Goal: Task Accomplishment & Management: Manage account settings

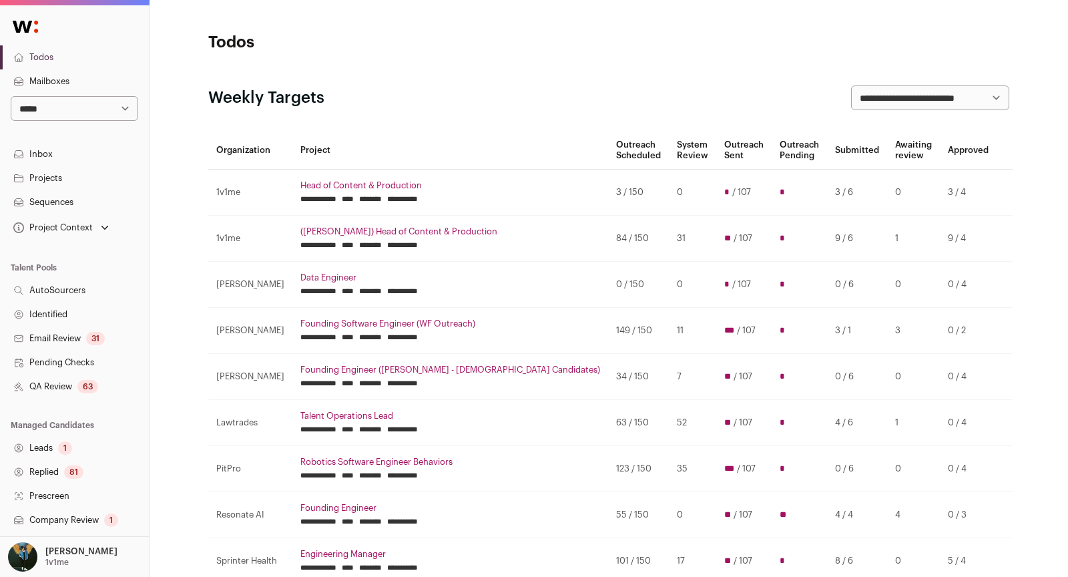
click at [111, 110] on select "**********" at bounding box center [75, 108] width 128 height 25
select select "*****"
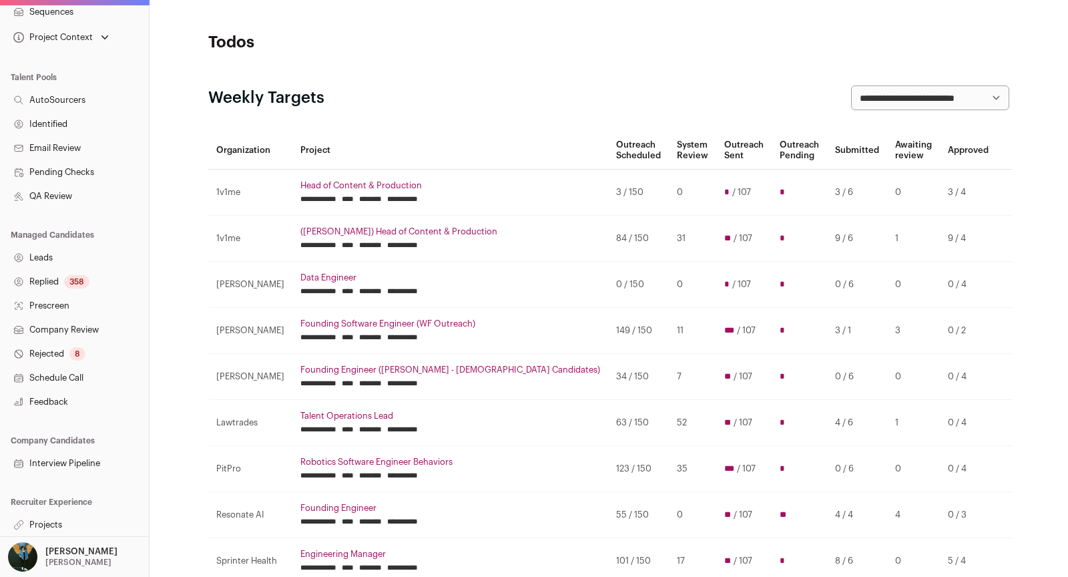
click at [77, 459] on link "Interview Pipeline" at bounding box center [74, 463] width 149 height 24
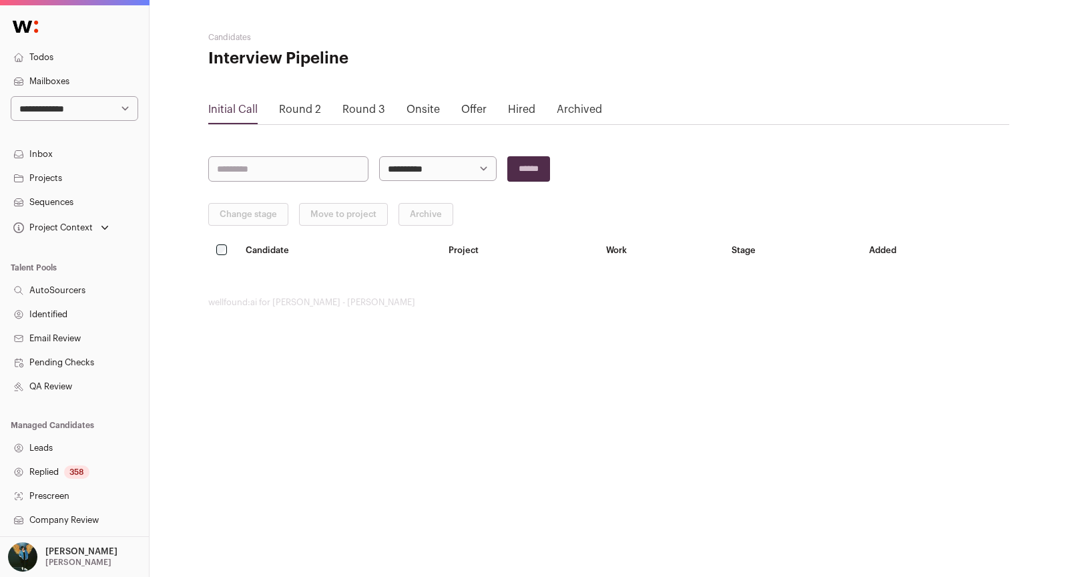
click at [300, 122] on div "Round 2" at bounding box center [300, 112] width 42 height 23
click at [446, 109] on div "Initial Call Round 2 Round 3 Onsite Offer Hired Archived" at bounding box center [608, 112] width 801 height 23
click at [435, 106] on link "Onsite" at bounding box center [423, 109] width 33 height 11
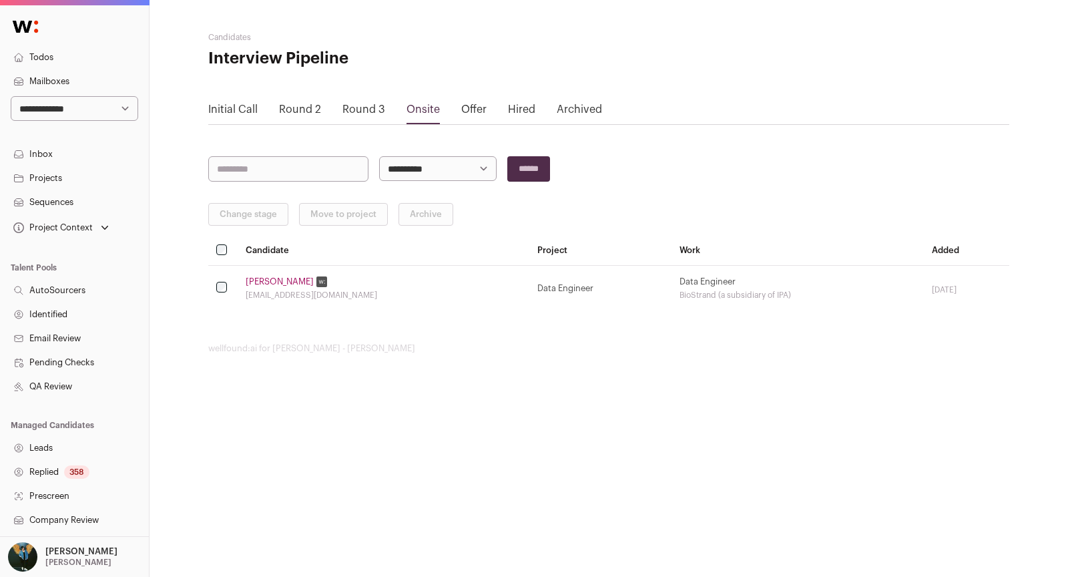
click at [475, 114] on link "Offer" at bounding box center [473, 109] width 25 height 11
click at [366, 104] on link "Round 3" at bounding box center [363, 109] width 43 height 11
click at [425, 105] on link "Onsite" at bounding box center [423, 109] width 33 height 11
click at [292, 113] on link "Round 2" at bounding box center [300, 109] width 42 height 11
click at [503, 115] on div "Initial Call Round 2 Round 3 Onsite Offer Hired Archived" at bounding box center [608, 112] width 801 height 23
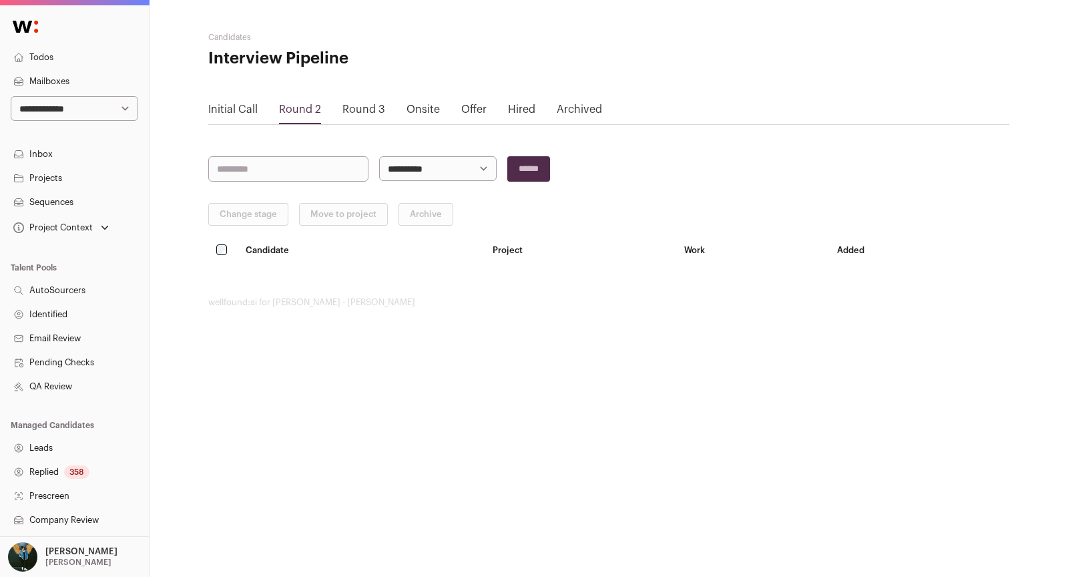
click at [526, 103] on div "Hired" at bounding box center [521, 112] width 27 height 23
click at [586, 104] on link "Archived" at bounding box center [579, 109] width 45 height 11
click at [232, 105] on link "Initial Call" at bounding box center [232, 109] width 49 height 11
click at [274, 101] on div "Initial Call Round 2 Round 3 Onsite Offer Hired Archived" at bounding box center [608, 112] width 801 height 23
click at [278, 103] on div "Initial Call Round 2 Round 3 Onsite Offer Hired Archived" at bounding box center [608, 112] width 801 height 23
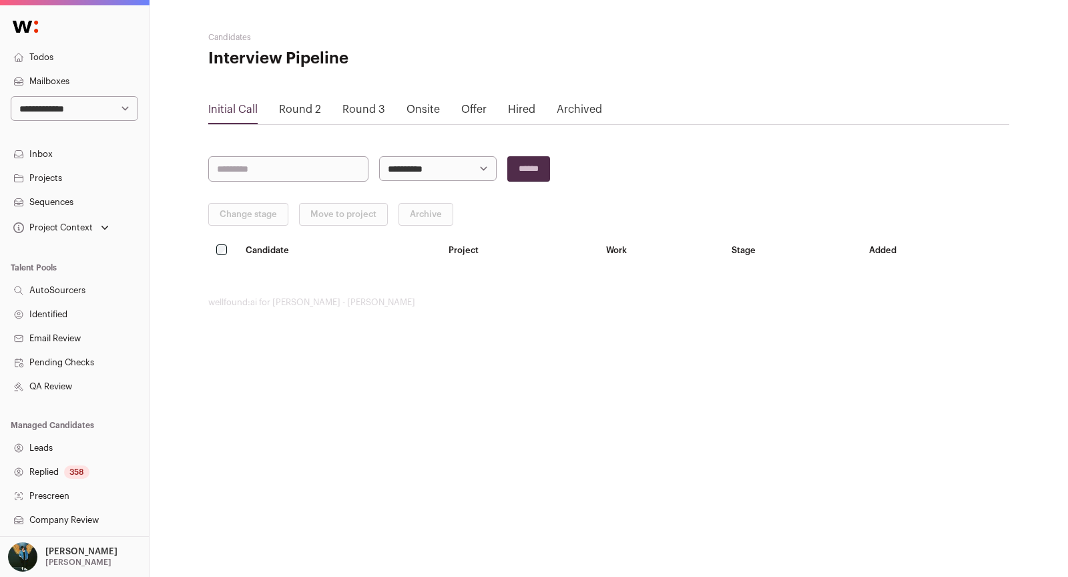
click at [283, 109] on link "Round 2" at bounding box center [300, 109] width 42 height 11
